Goal: Find contact information: Find contact information

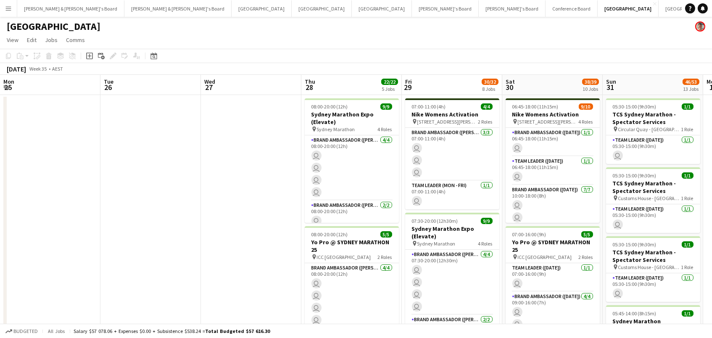
scroll to position [0, 260]
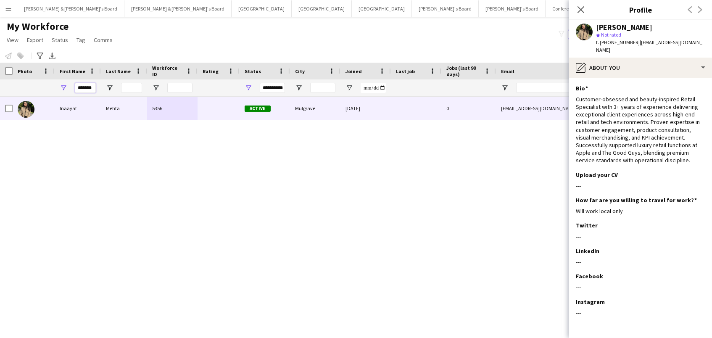
drag, startPoint x: 85, startPoint y: 88, endPoint x: 0, endPoint y: 82, distance: 85.9
click at [0, 82] on html "Menu Boards Boards Boards All jobs Status Workforce Workforce My Workforce Recr…" at bounding box center [356, 169] width 712 height 338
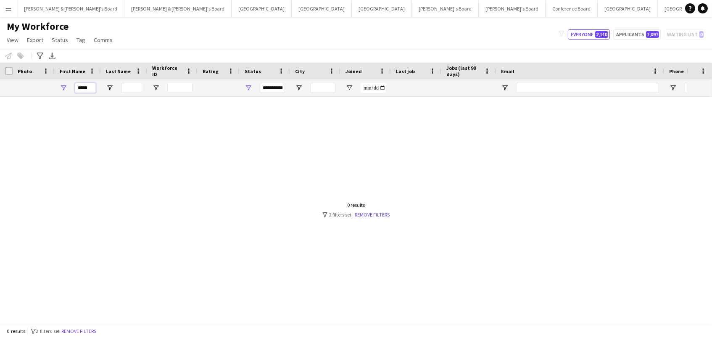
drag, startPoint x: 93, startPoint y: 89, endPoint x: 19, endPoint y: 86, distance: 74.0
click at [19, 86] on div "**********" at bounding box center [455, 87] width 911 height 17
type input "*"
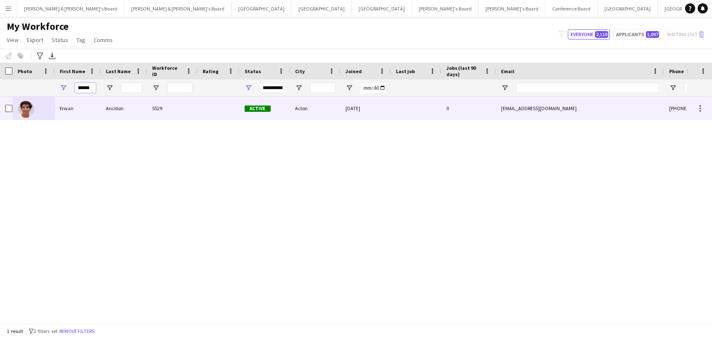
click at [35, 111] on div at bounding box center [34, 108] width 42 height 23
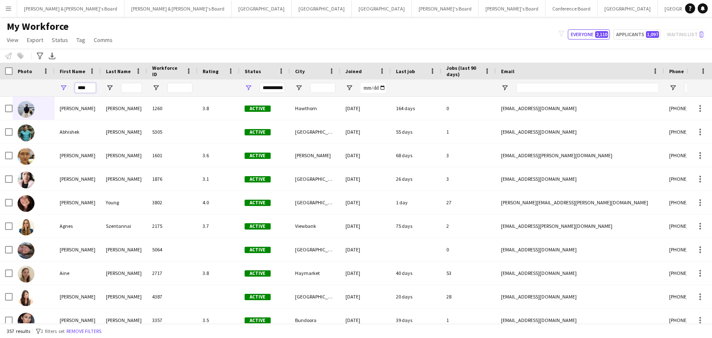
type input "*****"
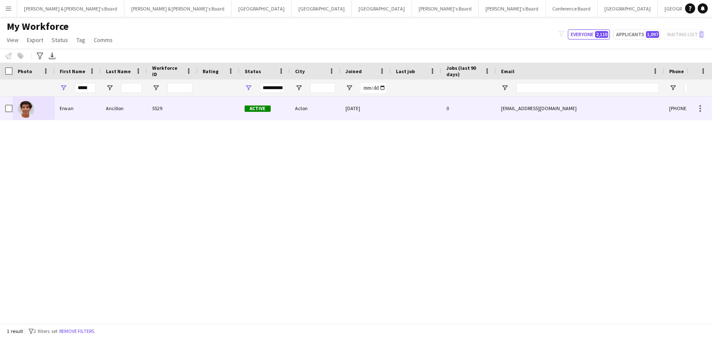
click at [75, 114] on div "Erwan" at bounding box center [78, 108] width 46 height 23
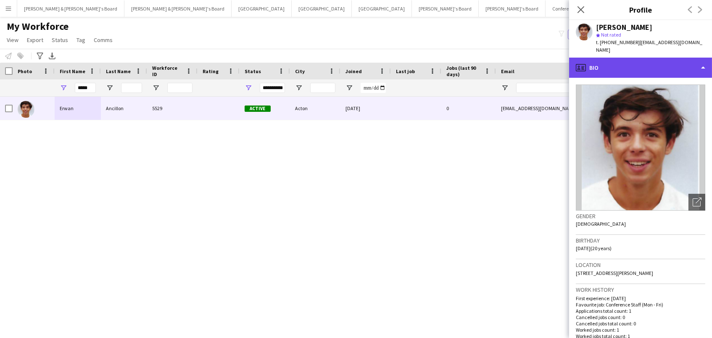
click at [675, 64] on div "profile Bio" at bounding box center [640, 68] width 143 height 20
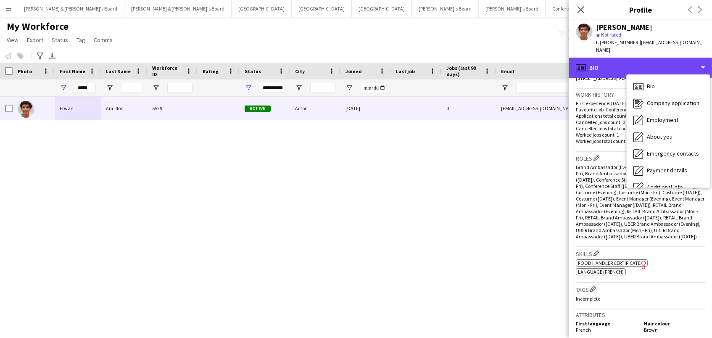
scroll to position [278, 0]
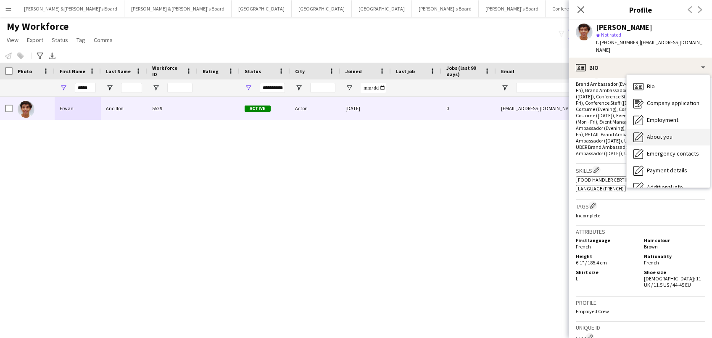
click at [664, 129] on div "About you About you" at bounding box center [667, 137] width 83 height 17
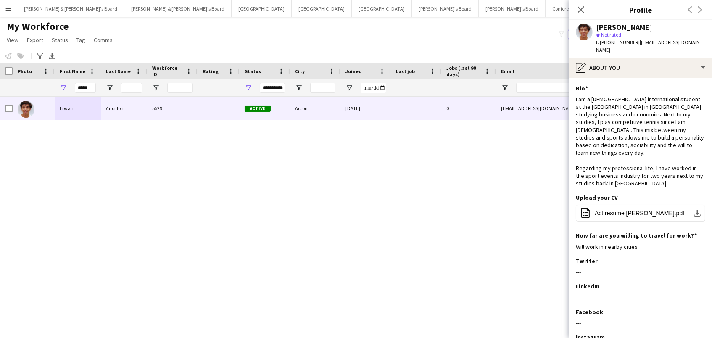
click at [625, 48] on div "Erwan Ancillon star Not rated t. +610401820941 | erwanancillon@outlook.fr" at bounding box center [640, 38] width 143 height 37
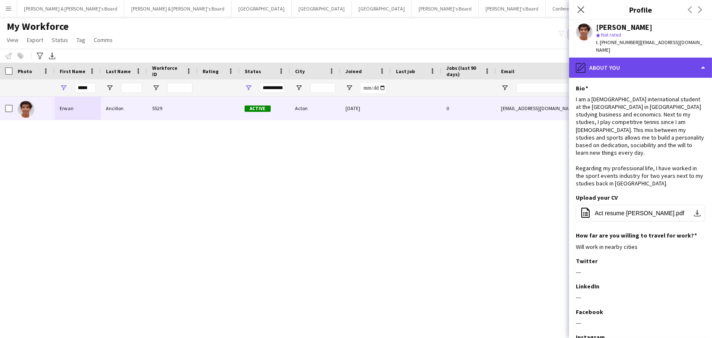
click at [625, 58] on div "pencil4 About you" at bounding box center [640, 68] width 143 height 20
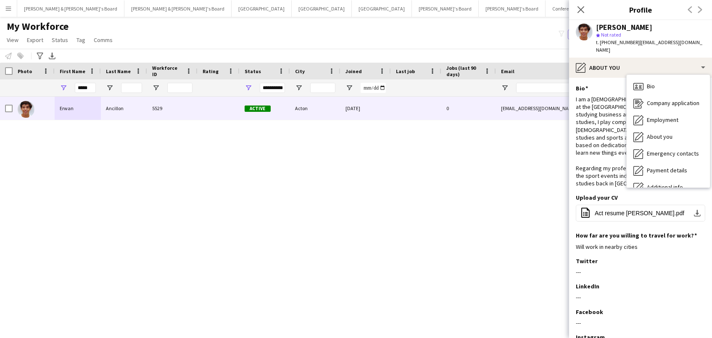
drag, startPoint x: 598, startPoint y: 27, endPoint x: 590, endPoint y: 27, distance: 8.0
click at [590, 27] on div "Erwan Ancillon star Not rated t. +610401820941 | erwanancillon@outlook.fr" at bounding box center [640, 38] width 143 height 37
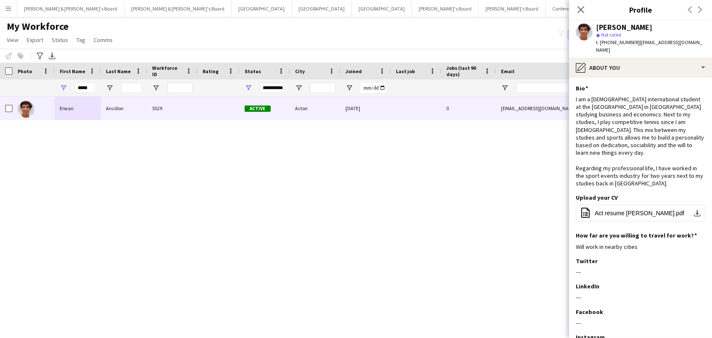
copy div "Erwan Ancillon"
